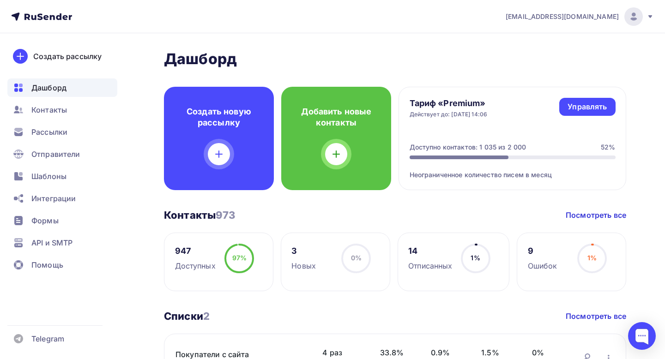
click at [582, 23] on div "[EMAIL_ADDRESS][DOMAIN_NAME]" at bounding box center [580, 16] width 148 height 18
click at [417, 57] on h2 "Дашборд" at bounding box center [395, 59] width 463 height 18
click at [609, 23] on div "[EMAIL_ADDRESS][DOMAIN_NAME]" at bounding box center [580, 16] width 148 height 18
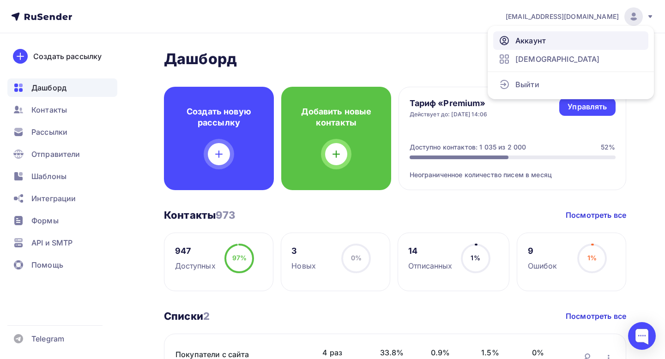
click at [544, 39] on span "Аккаунт" at bounding box center [531, 40] width 30 height 11
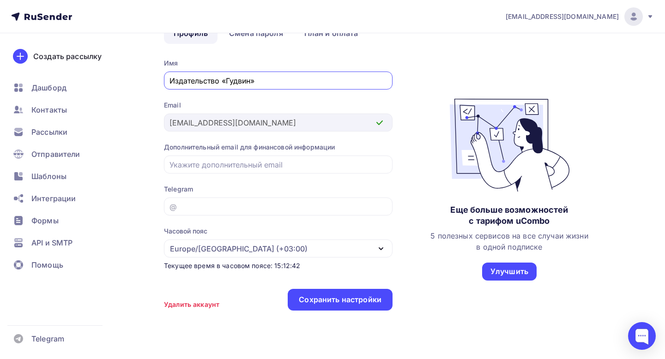
scroll to position [62, 0]
type input "Издательство «Гудвин»"
click at [244, 205] on input "email" at bounding box center [279, 206] width 218 height 11
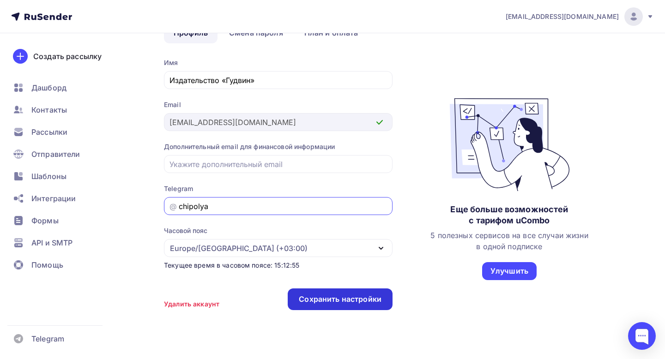
type input "chipolya"
click at [303, 292] on div "Сохранить настройки" at bounding box center [340, 300] width 105 height 22
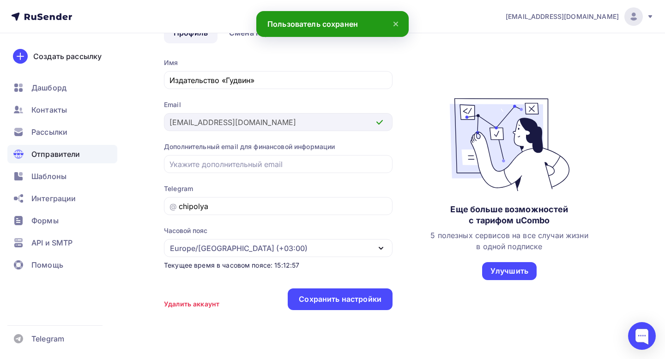
click at [76, 154] on span "Отправители" at bounding box center [55, 154] width 49 height 11
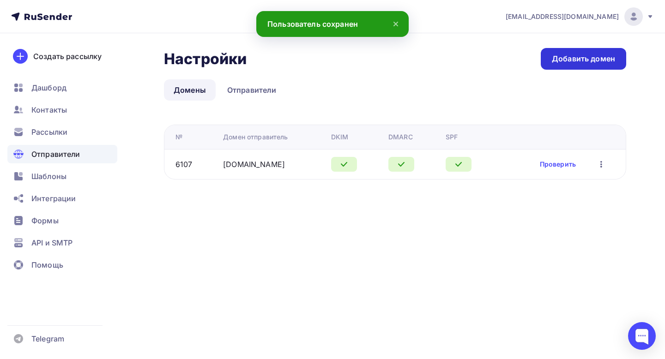
click at [582, 62] on div "Добавить домен" at bounding box center [583, 59] width 63 height 11
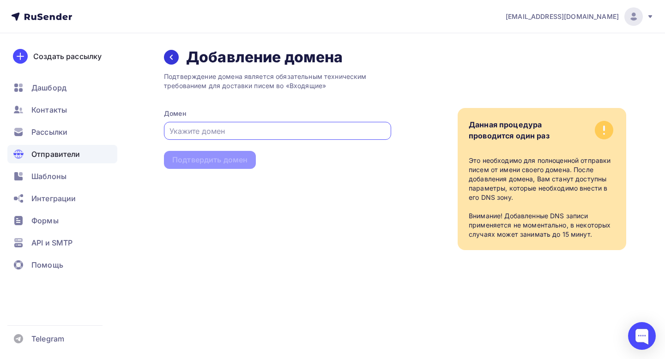
click at [170, 50] on div at bounding box center [171, 57] width 15 height 15
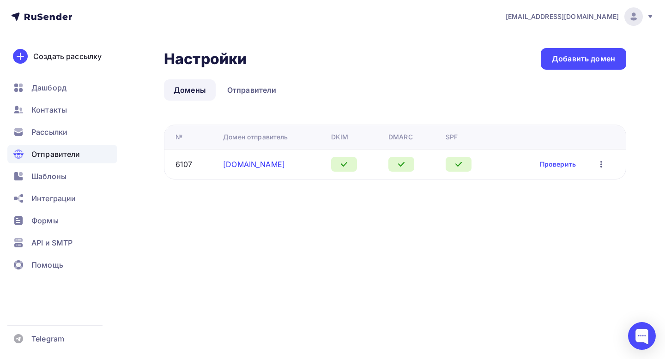
click at [245, 162] on link "[DOMAIN_NAME]" at bounding box center [254, 164] width 62 height 9
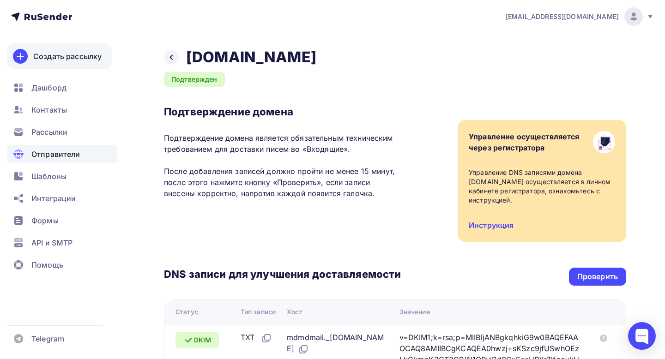
click at [48, 55] on div "Создать рассылку" at bounding box center [67, 56] width 68 height 11
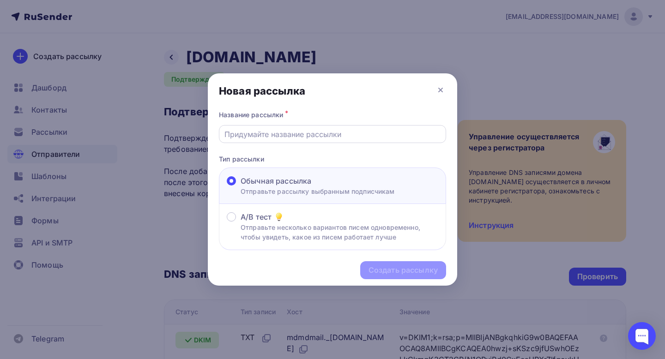
click at [274, 133] on input "text" at bounding box center [333, 134] width 217 height 11
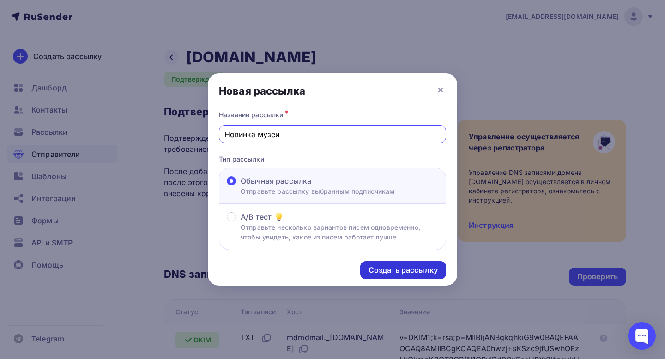
type input "Новинка музеи"
click at [401, 267] on div "Создать рассылку" at bounding box center [403, 270] width 69 height 11
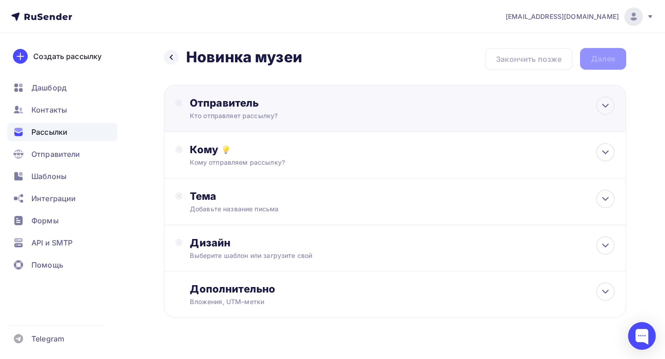
click at [430, 98] on div "Отправитель Кто отправляет рассылку? Email * Выберите отправителя [EMAIL_ADDRES…" at bounding box center [395, 108] width 463 height 47
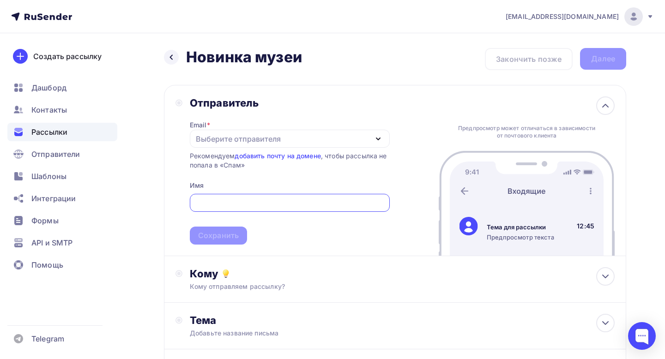
click at [320, 145] on div "Выберите отправителя" at bounding box center [290, 139] width 200 height 18
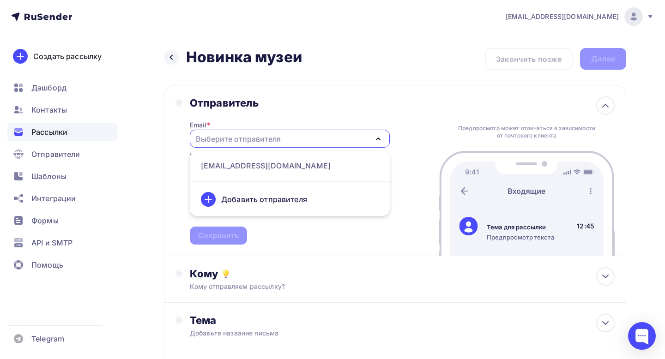
click at [284, 201] on div "Добавить отправителя" at bounding box center [264, 199] width 86 height 11
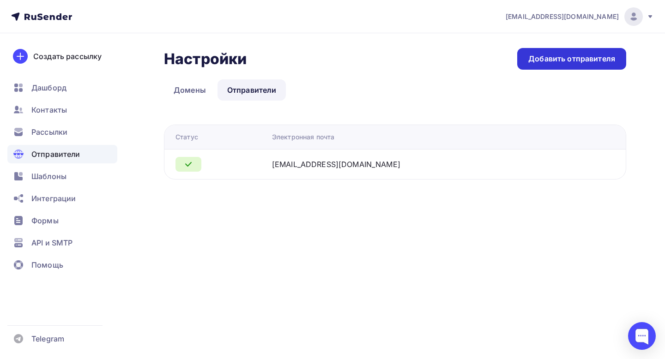
click at [563, 58] on div "Добавить отправителя" at bounding box center [572, 59] width 87 height 11
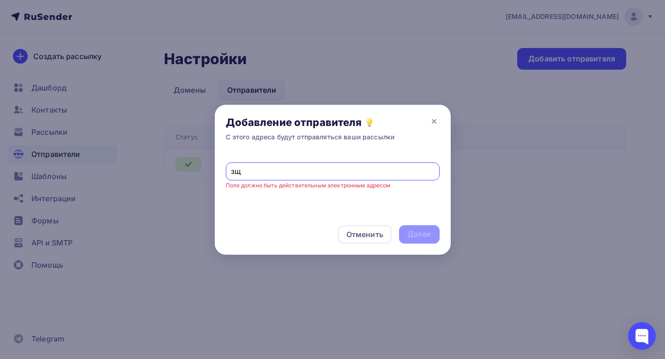
type input "з"
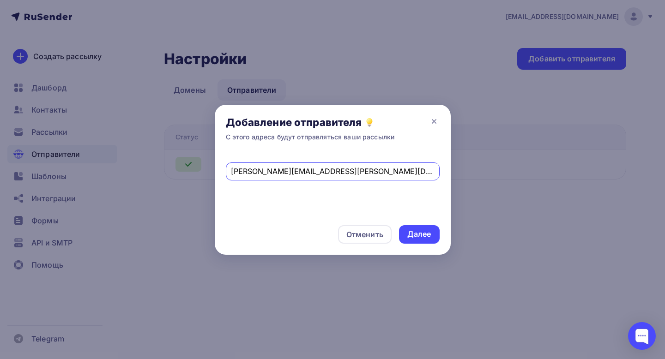
click at [290, 172] on input "[PERSON_NAME][EMAIL_ADDRESS][PERSON_NAME][DOMAIN_NAME]" at bounding box center [332, 171] width 203 height 11
type input "[PERSON_NAME][EMAIL_ADDRESS][PERSON_NAME][DOMAIN_NAME]"
click at [430, 229] on div "Далее" at bounding box center [420, 234] width 24 height 11
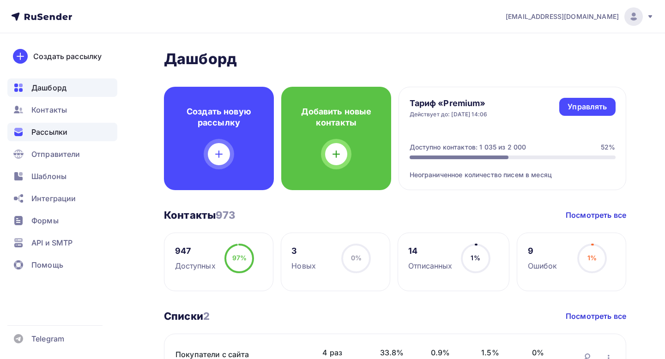
click at [65, 135] on span "Рассылки" at bounding box center [49, 132] width 36 height 11
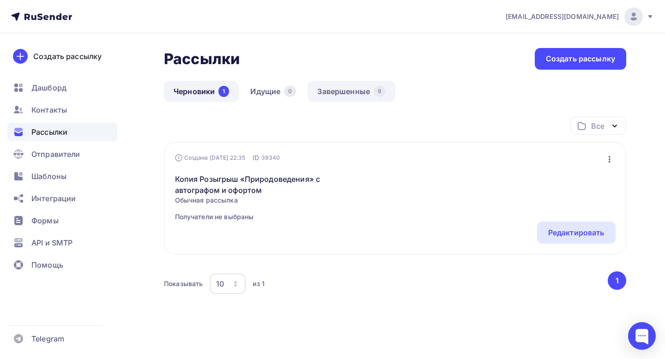
click at [341, 95] on link "Завершенные 9" at bounding box center [352, 91] width 88 height 21
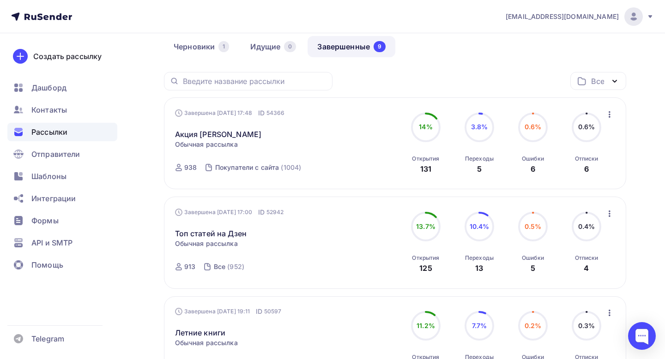
scroll to position [41, 0]
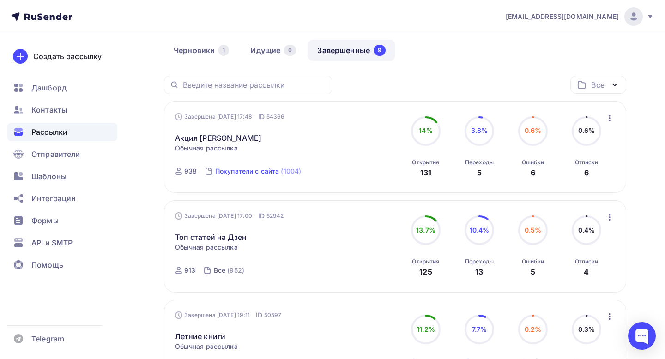
click at [247, 169] on div "Покупатели с сайта" at bounding box center [247, 171] width 64 height 9
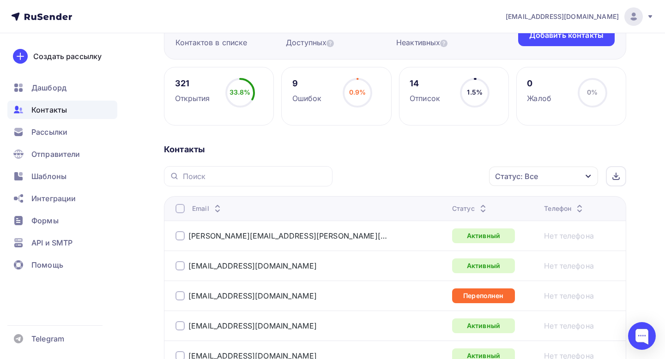
scroll to position [112, 0]
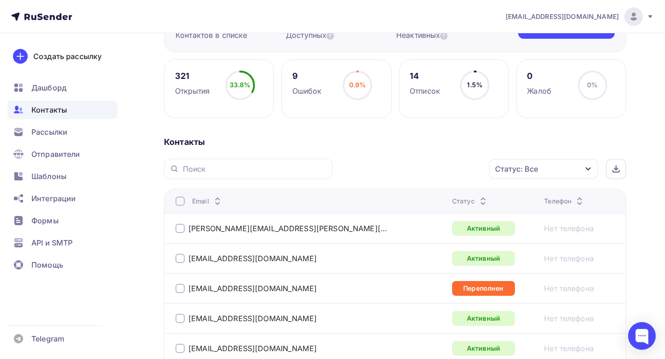
click at [177, 290] on div at bounding box center [180, 288] width 9 height 9
click at [452, 197] on div "Статус" at bounding box center [470, 201] width 37 height 9
click at [452, 201] on div "Статус" at bounding box center [470, 201] width 37 height 9
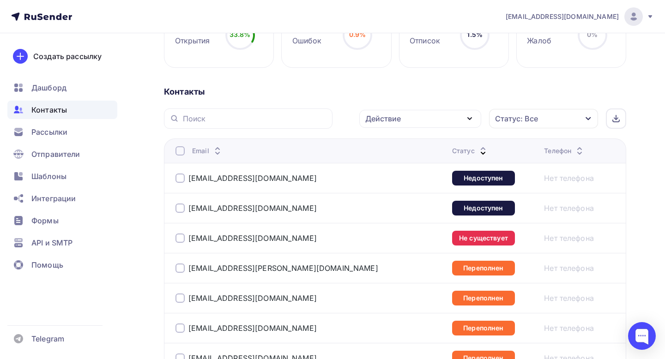
scroll to position [173, 0]
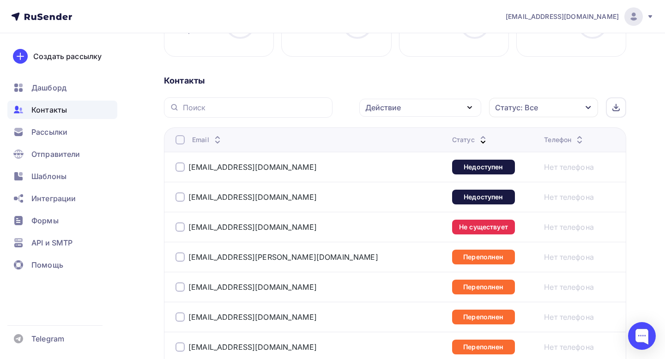
click at [178, 168] on div at bounding box center [180, 167] width 9 height 9
click at [181, 203] on div "savost@tpu.ru" at bounding box center [291, 197] width 231 height 15
click at [181, 202] on div "savost@tpu.ru" at bounding box center [291, 197] width 231 height 15
click at [181, 200] on div at bounding box center [180, 197] width 9 height 9
click at [182, 228] on div at bounding box center [180, 227] width 9 height 9
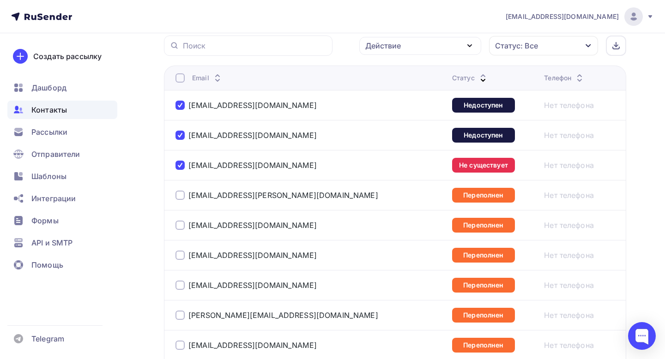
scroll to position [238, 0]
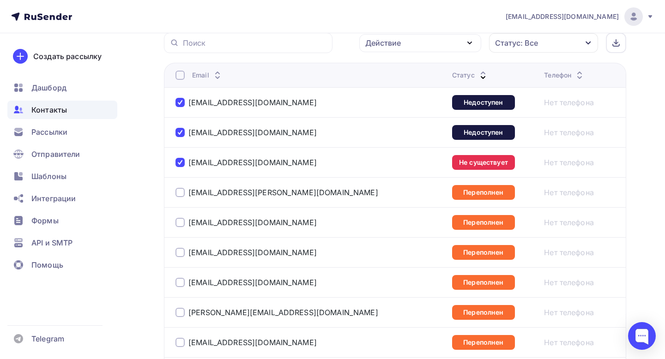
click at [182, 191] on div at bounding box center [180, 192] width 9 height 9
click at [181, 223] on div at bounding box center [180, 222] width 9 height 9
click at [180, 254] on div at bounding box center [180, 252] width 9 height 9
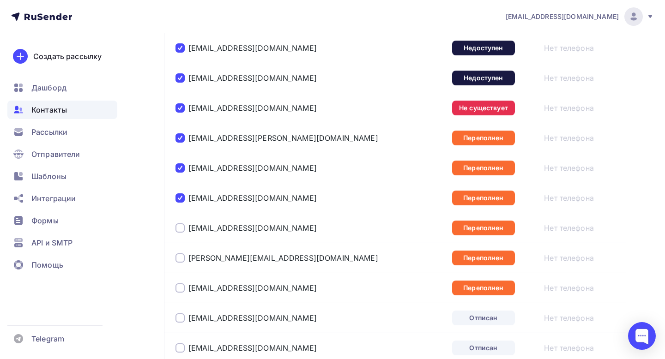
scroll to position [293, 0]
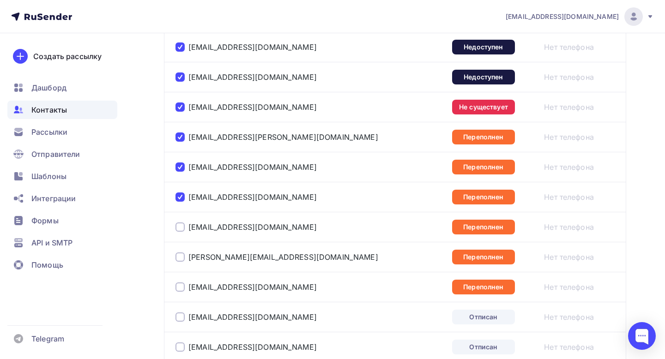
click at [178, 231] on div at bounding box center [180, 227] width 9 height 9
click at [180, 258] on div at bounding box center [180, 257] width 9 height 9
click at [181, 291] on div at bounding box center [180, 287] width 9 height 9
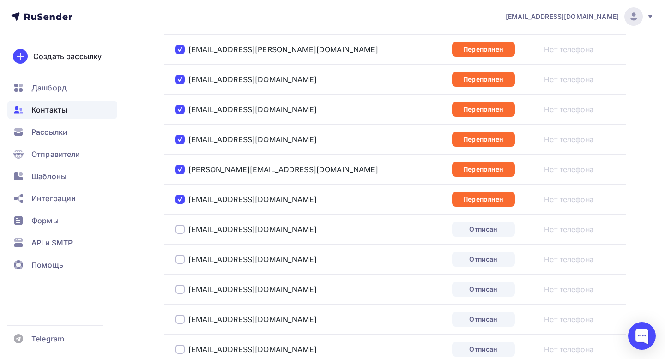
scroll to position [383, 0]
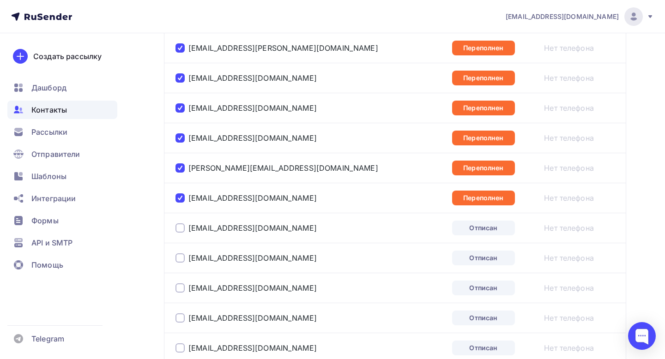
click at [180, 236] on td "melniktip@yandex.ru" at bounding box center [306, 228] width 285 height 30
click at [180, 231] on div at bounding box center [180, 228] width 9 height 9
click at [182, 261] on div at bounding box center [180, 258] width 9 height 9
click at [182, 287] on div at bounding box center [180, 288] width 9 height 9
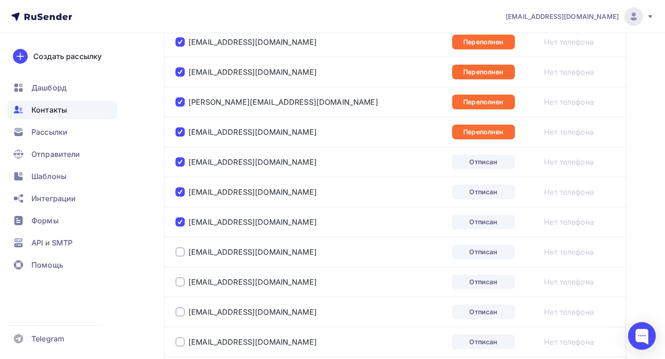
scroll to position [451, 0]
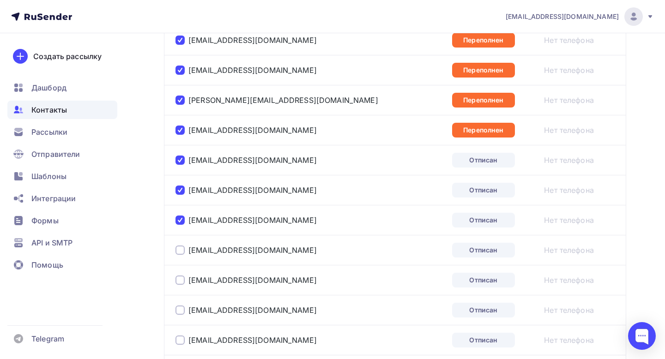
click at [180, 254] on div at bounding box center [180, 250] width 9 height 9
click at [182, 286] on div "yana.irises@gmail.com" at bounding box center [291, 280] width 231 height 15
click at [181, 284] on div at bounding box center [180, 280] width 9 height 9
click at [182, 310] on div at bounding box center [180, 310] width 9 height 9
click at [179, 341] on div at bounding box center [180, 340] width 9 height 9
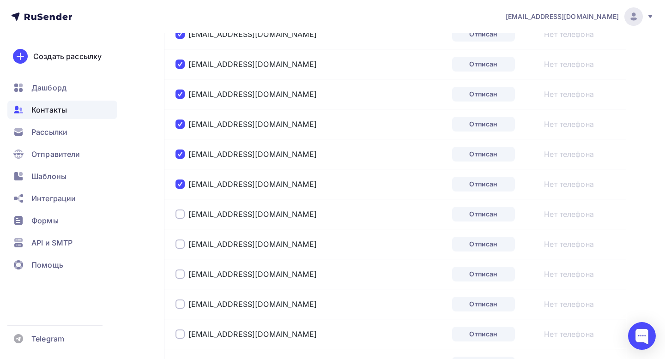
scroll to position [609, 0]
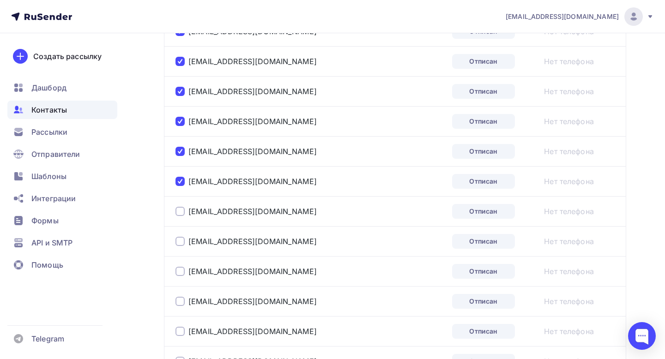
click at [180, 212] on div at bounding box center [180, 211] width 9 height 9
click at [183, 245] on div at bounding box center [180, 241] width 9 height 9
click at [184, 276] on div at bounding box center [180, 271] width 9 height 9
click at [177, 307] on div "mikebardynin@gmail.com" at bounding box center [291, 301] width 231 height 15
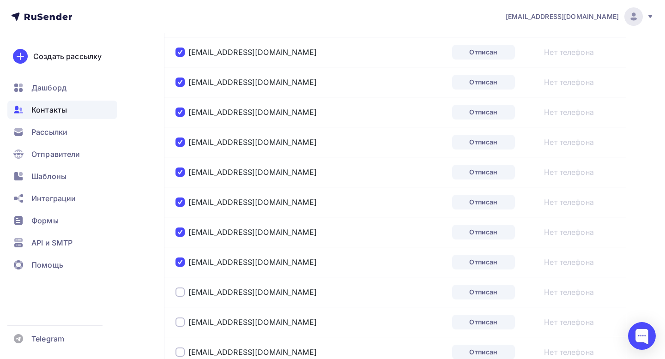
scroll to position [620, 0]
click at [179, 292] on div at bounding box center [180, 291] width 9 height 9
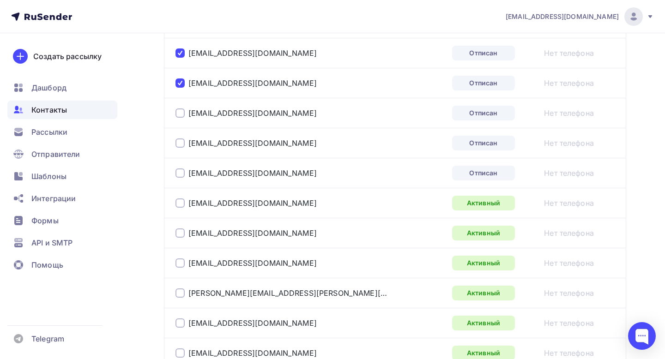
scroll to position [830, 0]
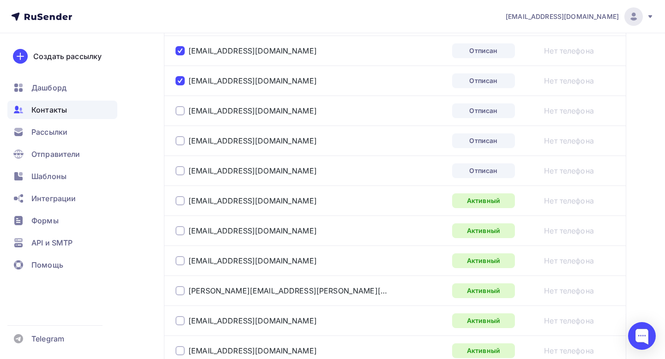
click at [181, 111] on div at bounding box center [180, 110] width 9 height 9
click at [181, 138] on div at bounding box center [180, 140] width 9 height 9
click at [183, 173] on div at bounding box center [180, 170] width 9 height 9
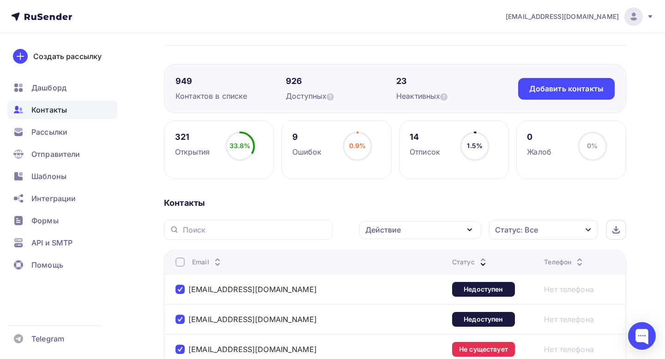
scroll to position [72, 0]
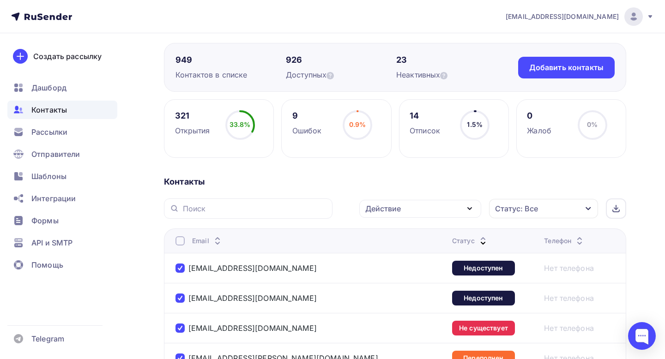
click at [456, 208] on div "Действие" at bounding box center [420, 209] width 122 height 18
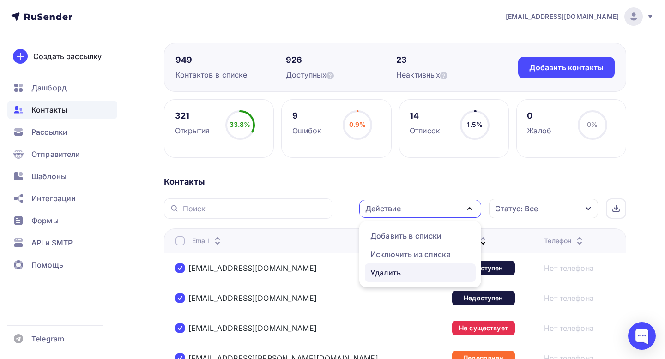
click at [420, 273] on div "Удалить" at bounding box center [421, 273] width 100 height 11
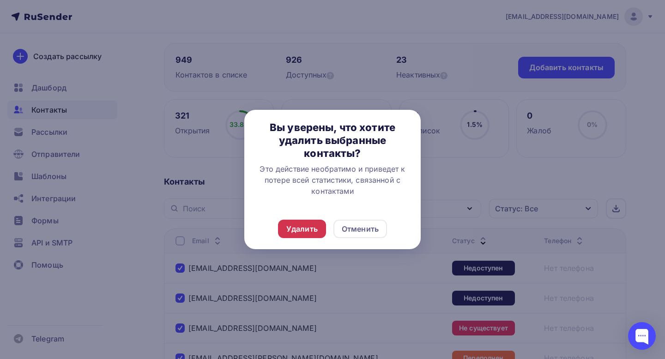
click at [304, 230] on div "Удалить" at bounding box center [301, 229] width 31 height 11
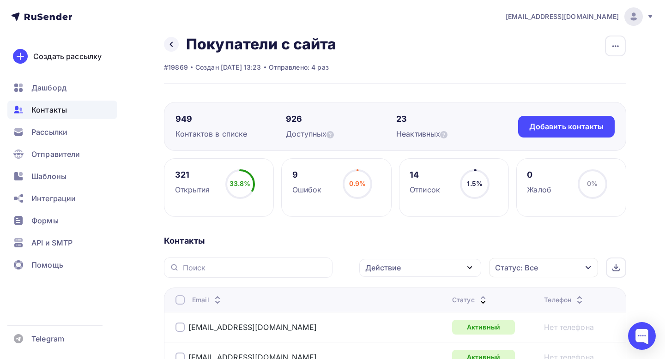
scroll to position [0, 0]
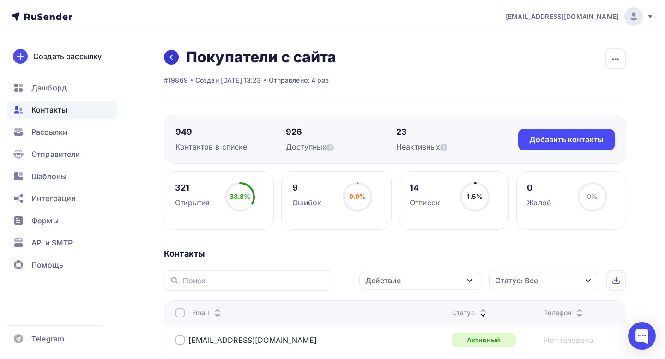
click at [177, 56] on link at bounding box center [171, 57] width 15 height 15
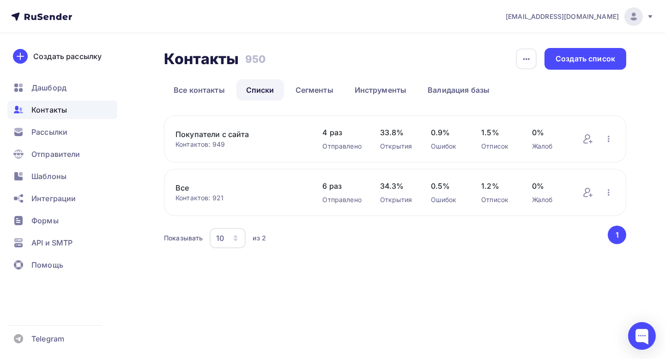
click at [189, 188] on link "Все" at bounding box center [240, 188] width 128 height 11
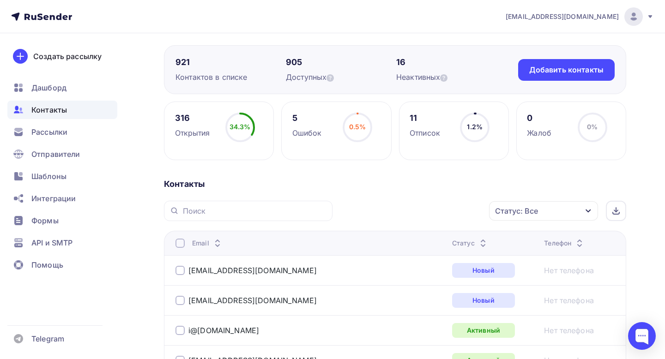
scroll to position [71, 0]
click at [478, 238] on icon at bounding box center [483, 240] width 11 height 11
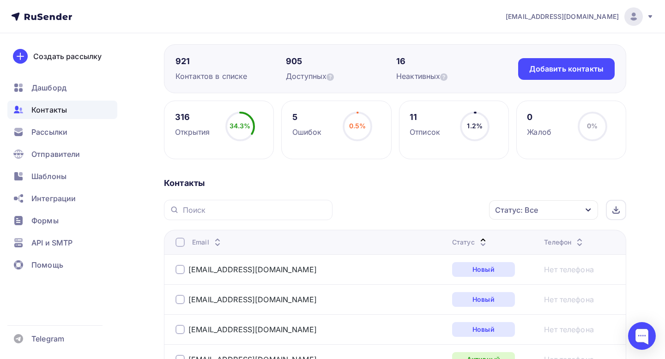
click at [478, 238] on icon at bounding box center [483, 240] width 11 height 11
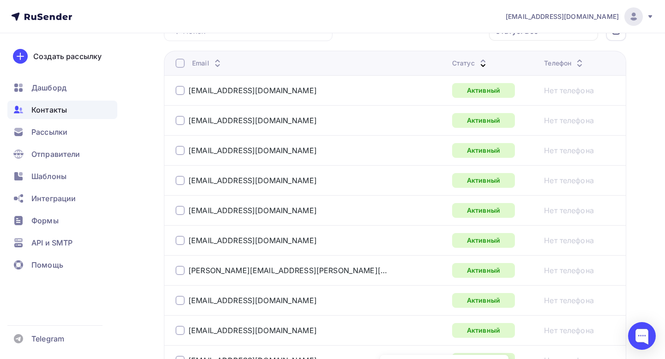
scroll to position [214, 0]
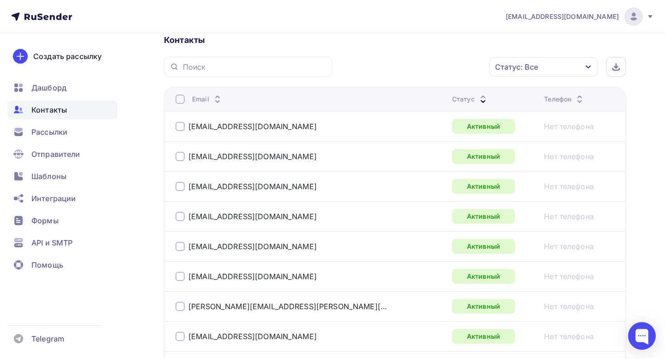
click at [478, 97] on icon at bounding box center [483, 101] width 11 height 11
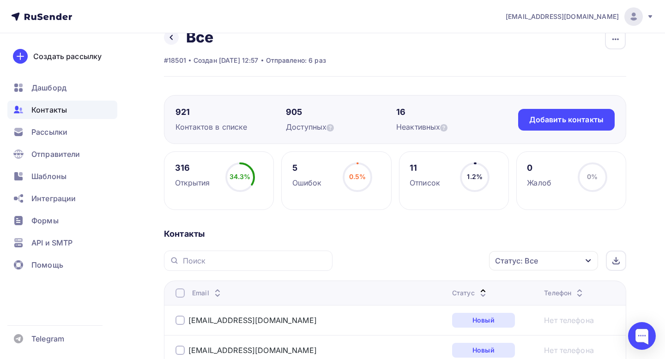
scroll to position [0, 0]
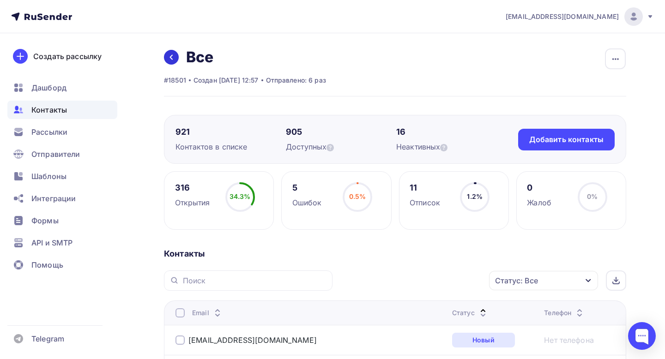
click at [173, 57] on icon at bounding box center [171, 57] width 7 height 7
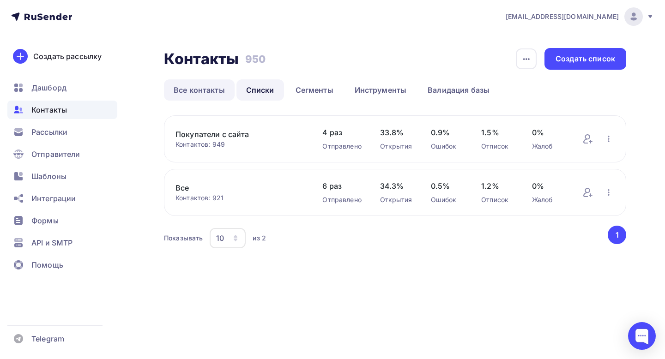
click at [205, 96] on link "Все контакты" at bounding box center [199, 89] width 71 height 21
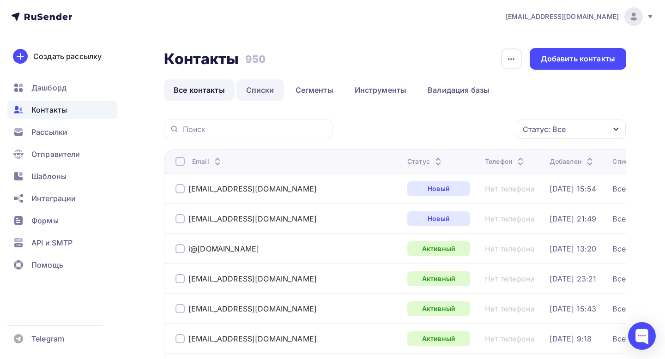
click at [259, 86] on link "Списки" at bounding box center [261, 89] width 48 height 21
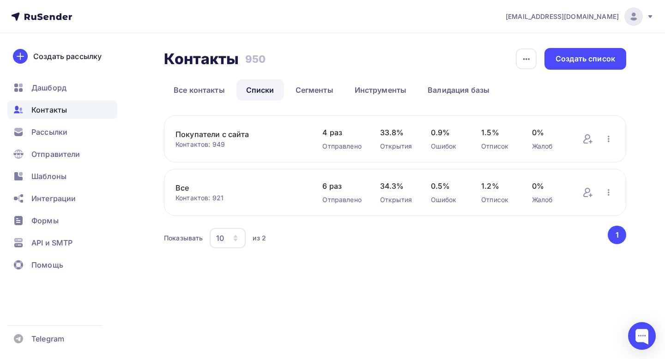
click at [62, 18] on icon at bounding box center [41, 16] width 61 height 11
